Goal: Task Accomplishment & Management: Manage account settings

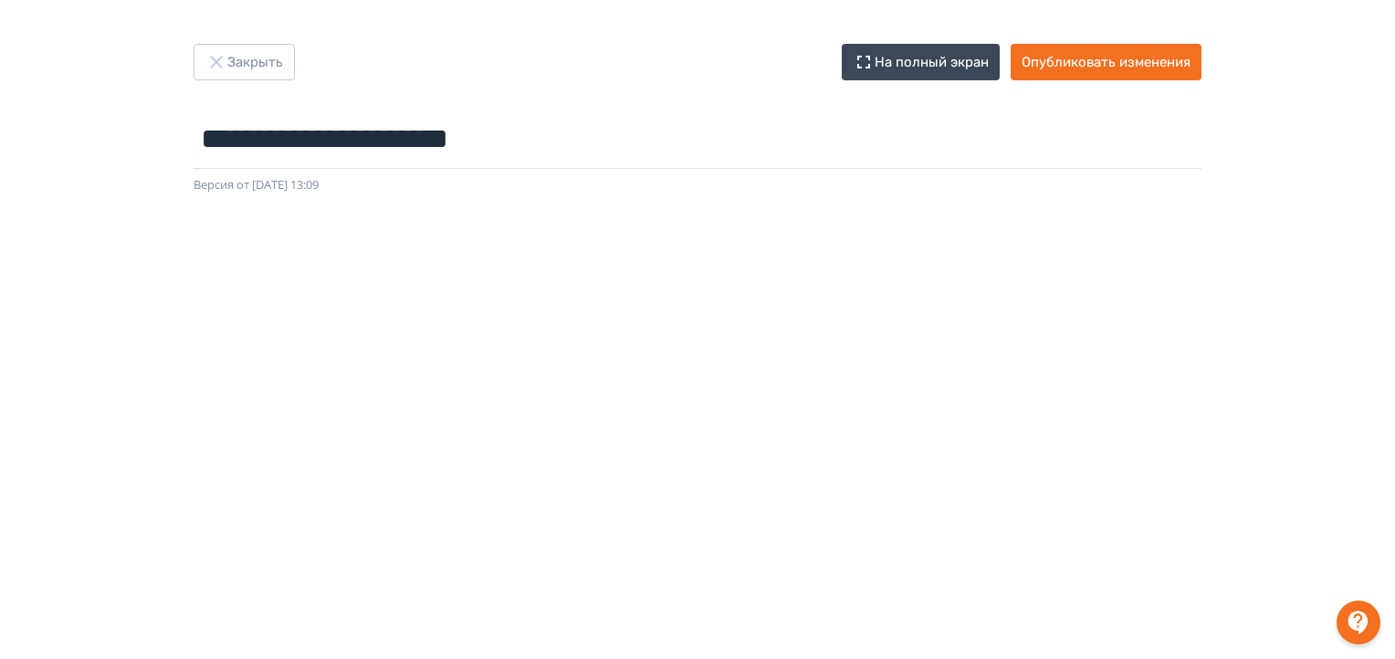
click at [1207, 167] on div "**********" at bounding box center [697, 119] width 1095 height 151
click at [1355, 309] on div at bounding box center [697, 605] width 1395 height 822
click at [1108, 60] on button "Опубликовать изменения" at bounding box center [1106, 62] width 191 height 37
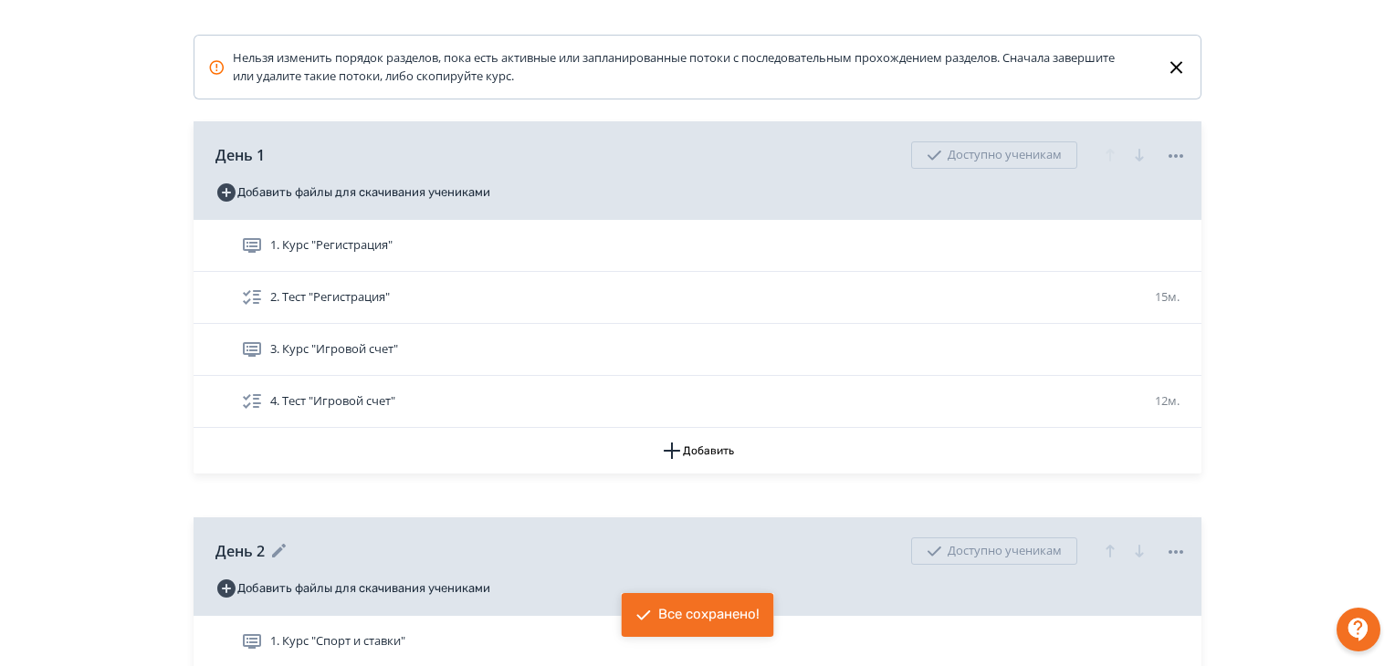
scroll to position [456, 0]
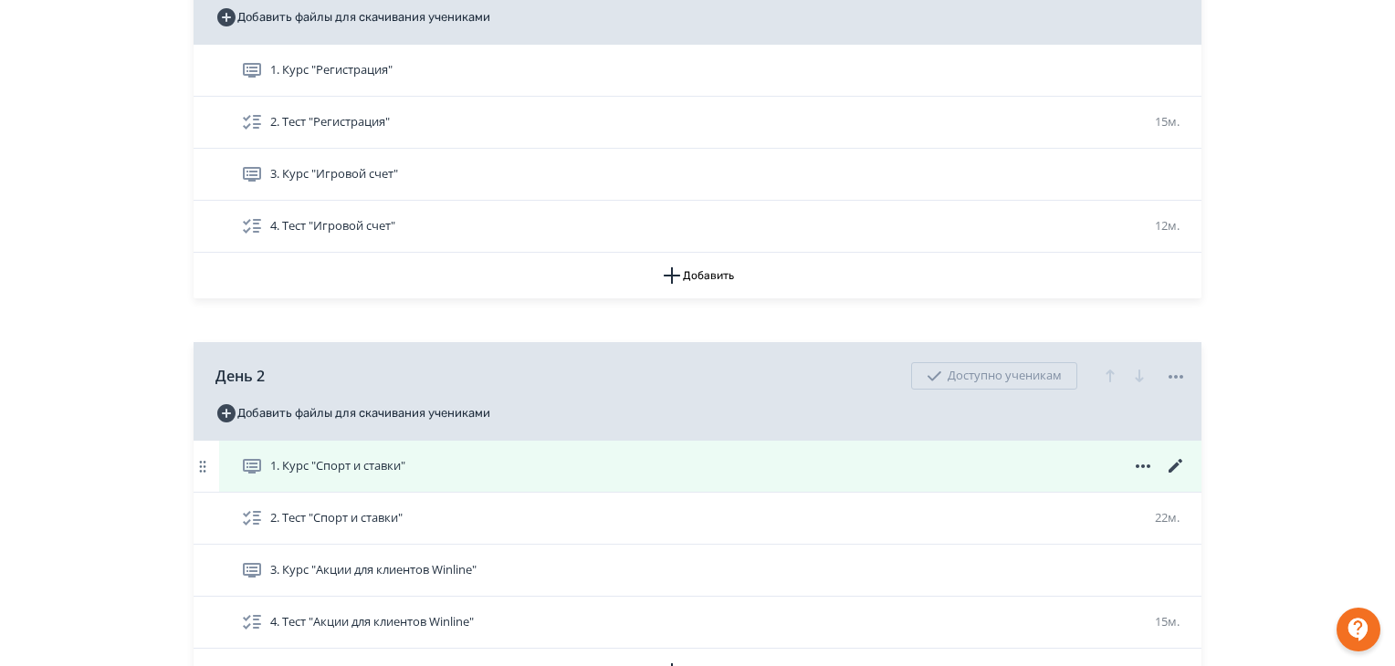
click at [443, 472] on div "1. Курс "Спорт и ставки"" at bounding box center [714, 467] width 946 height 22
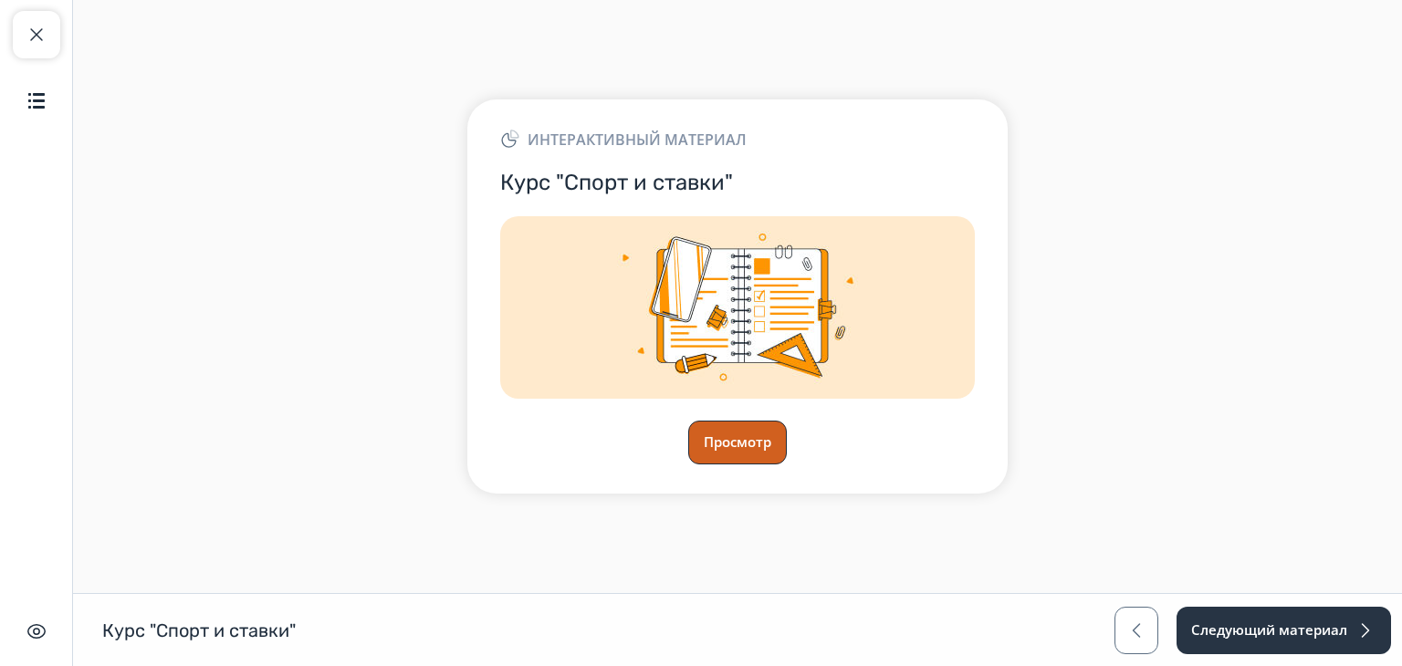
click at [729, 432] on button "Просмотр" at bounding box center [737, 443] width 99 height 44
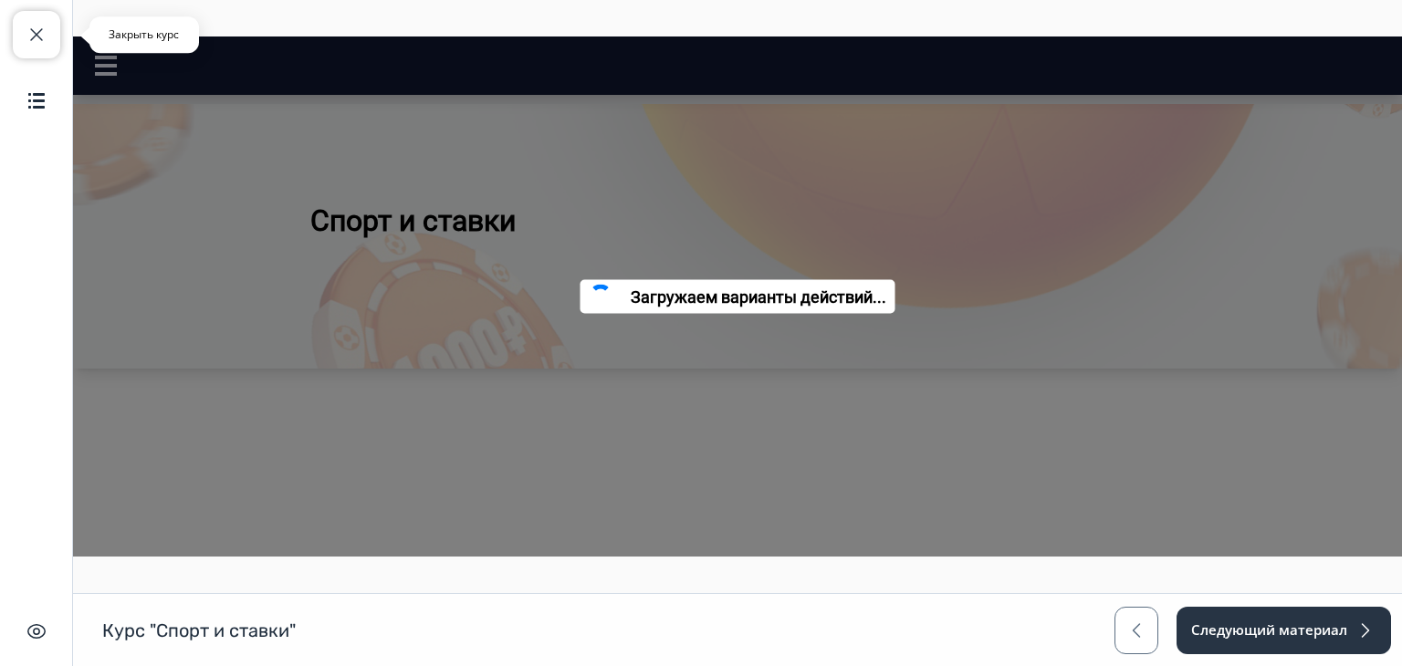
click at [40, 37] on span "button" at bounding box center [37, 35] width 22 height 22
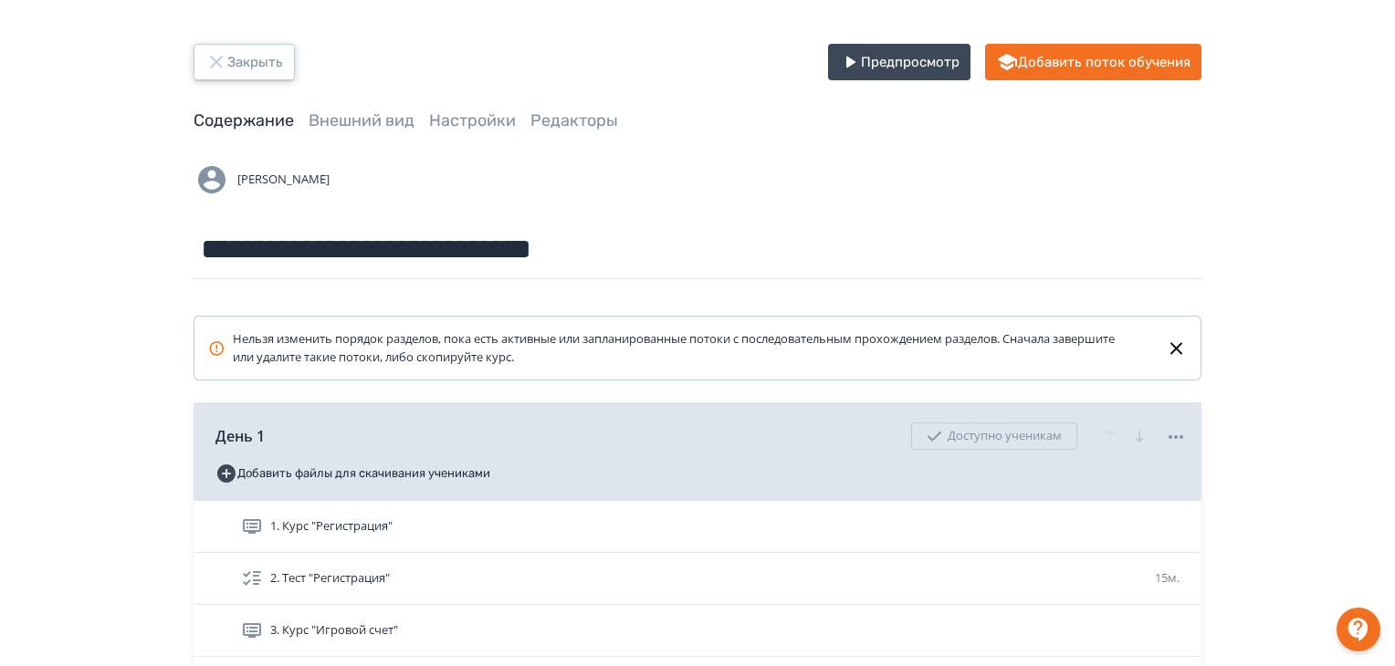
click at [221, 62] on icon "button" at bounding box center [216, 62] width 22 height 22
